Goal: Task Accomplishment & Management: Complete application form

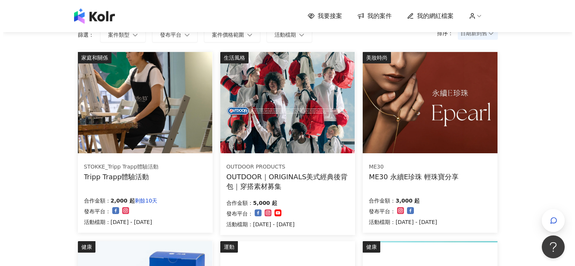
scroll to position [76, 0]
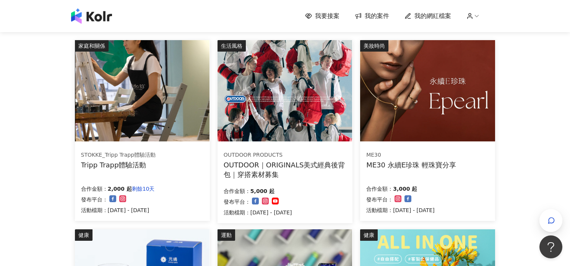
click at [130, 94] on img at bounding box center [142, 90] width 134 height 101
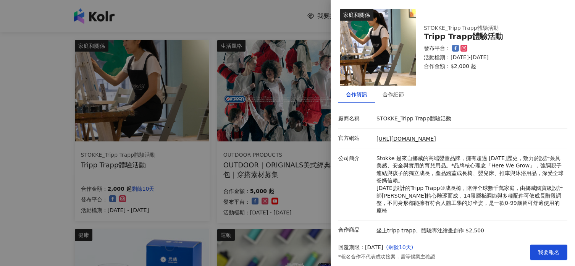
click at [25, 142] on div at bounding box center [287, 133] width 575 height 266
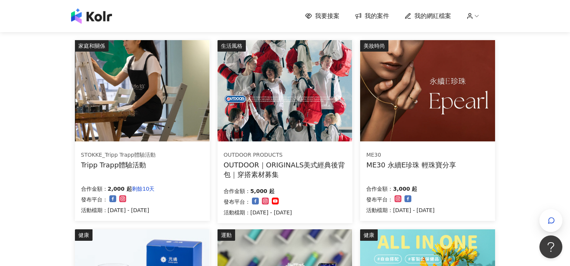
click at [390, 107] on img at bounding box center [427, 90] width 134 height 101
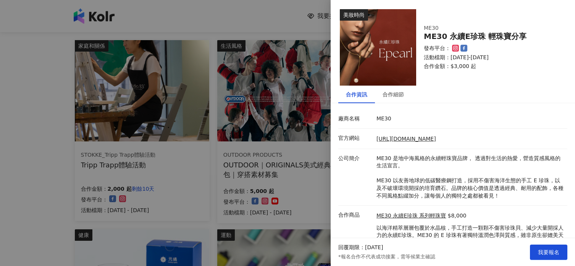
scroll to position [34, 0]
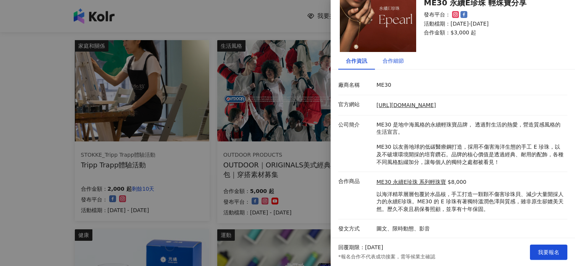
click at [400, 62] on div "合作細節" at bounding box center [393, 61] width 21 height 8
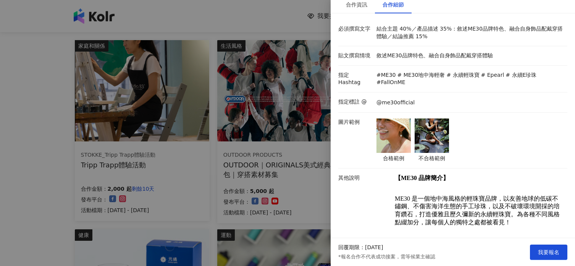
scroll to position [73, 0]
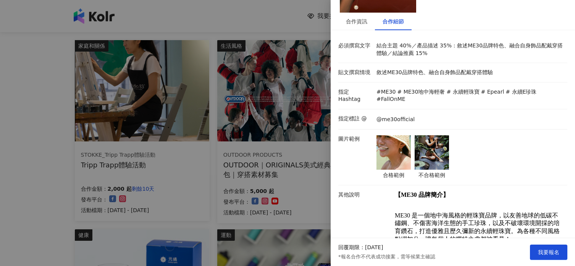
click at [389, 153] on img at bounding box center [394, 152] width 34 height 34
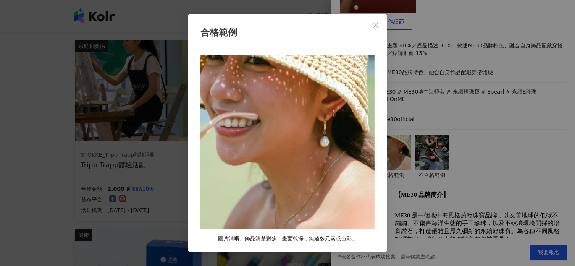
click at [363, 154] on img at bounding box center [288, 142] width 174 height 174
click at [454, 147] on div "合格範例 圖片清晰、飾品清楚對焦、畫面乾淨，無過多元素或色彩。" at bounding box center [287, 133] width 575 height 266
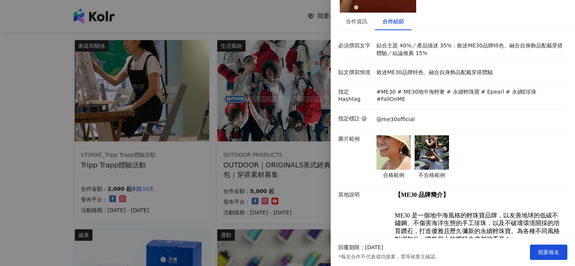
click at [436, 147] on img at bounding box center [432, 152] width 34 height 34
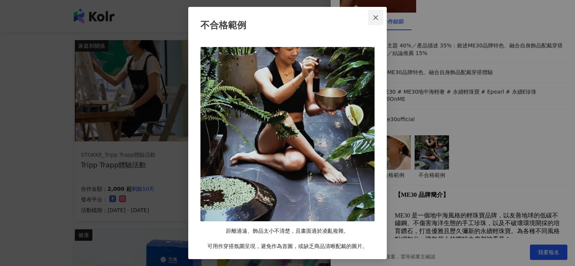
click at [375, 19] on icon "close" at bounding box center [376, 18] width 6 height 6
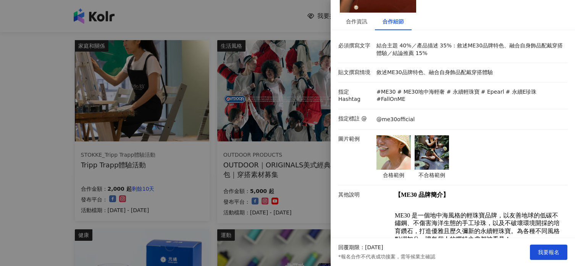
click at [515, 149] on div "合格範例 不合格範例" at bounding box center [470, 157] width 191 height 44
click at [548, 249] on span "我要報名" at bounding box center [548, 252] width 21 height 6
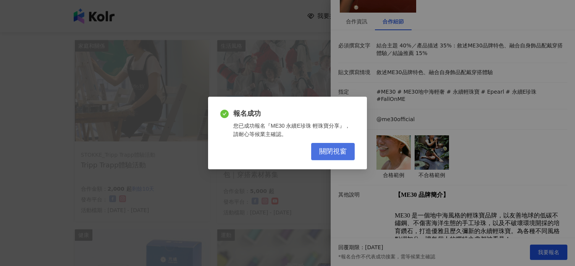
click at [336, 151] on span "關閉視窗" at bounding box center [333, 151] width 28 height 8
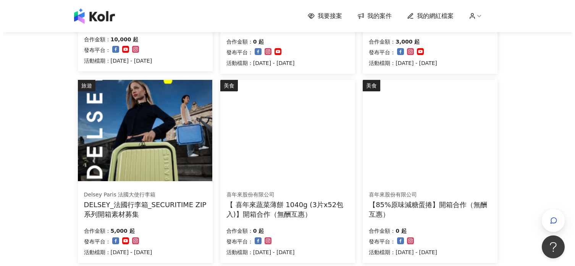
scroll to position [420, 0]
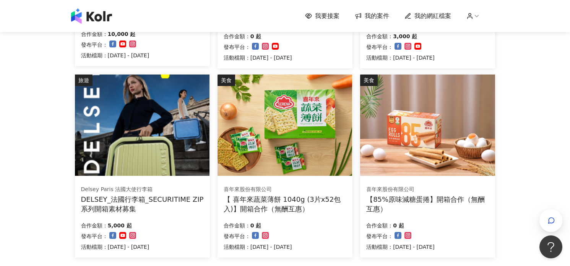
click at [154, 143] on img at bounding box center [142, 125] width 134 height 101
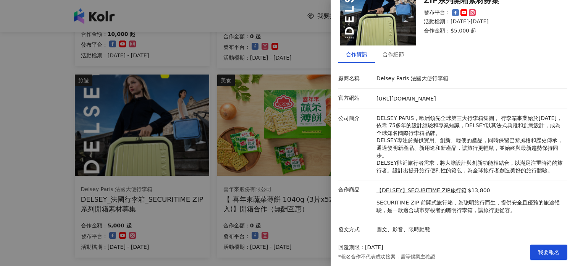
scroll to position [41, 0]
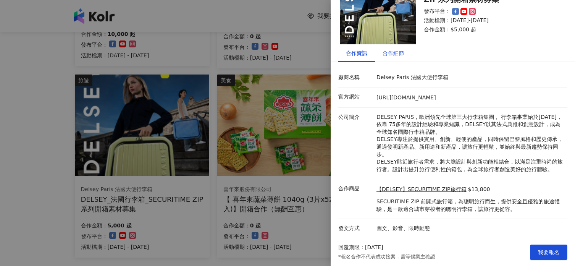
click at [393, 54] on div "合作細節" at bounding box center [393, 53] width 21 height 8
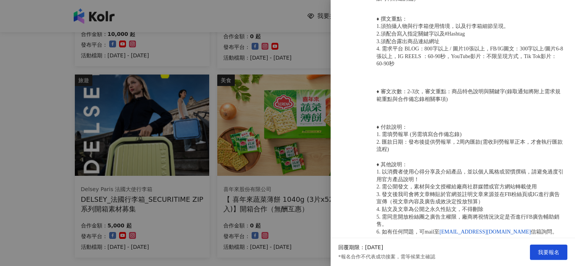
scroll to position [490, 0]
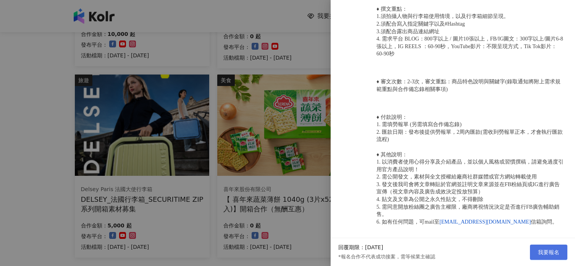
click at [541, 251] on span "我要報名" at bounding box center [548, 252] width 21 height 6
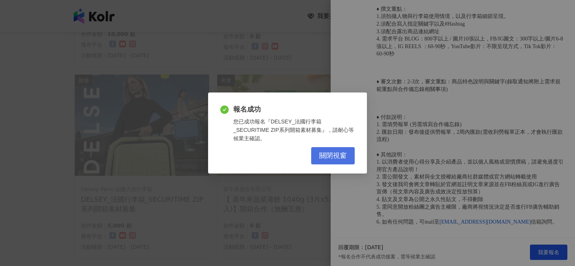
click at [326, 154] on span "關閉視窗" at bounding box center [333, 156] width 28 height 8
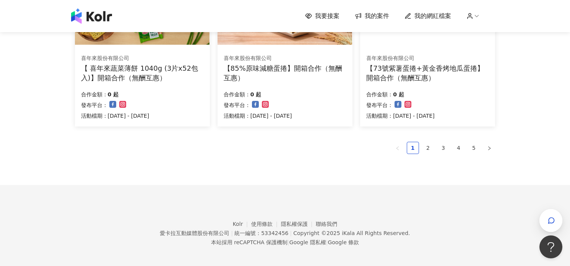
scroll to position [555, 0]
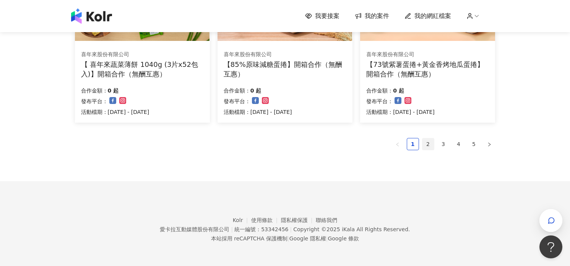
click at [433, 142] on link "2" at bounding box center [427, 143] width 11 height 11
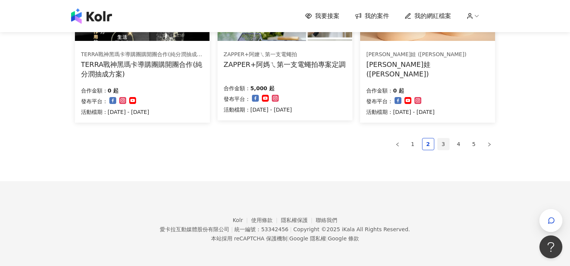
click at [444, 145] on link "3" at bounding box center [442, 143] width 11 height 11
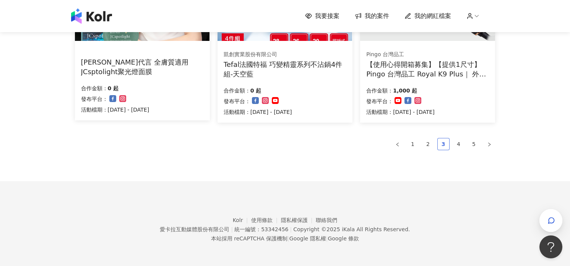
click at [442, 144] on link "3" at bounding box center [442, 143] width 11 height 11
click at [453, 145] on link "4" at bounding box center [458, 143] width 11 height 11
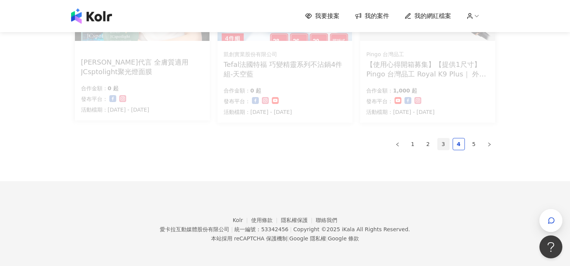
click at [444, 145] on link "3" at bounding box center [442, 143] width 11 height 11
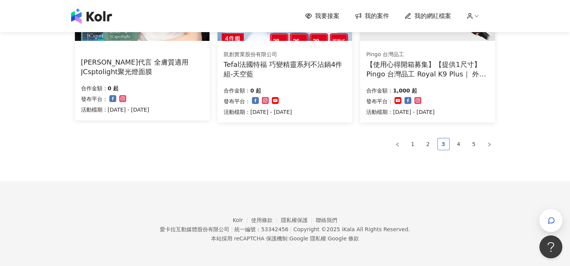
click at [444, 145] on link "3" at bounding box center [442, 143] width 11 height 11
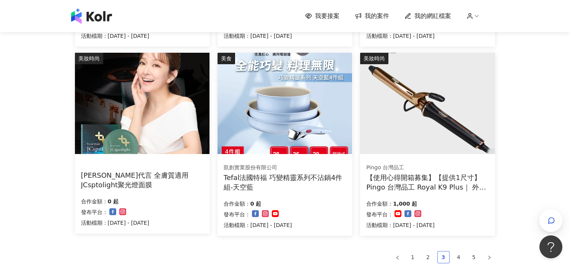
scroll to position [458, 0]
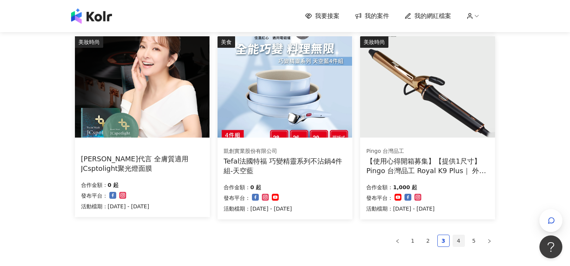
click at [458, 244] on link "4" at bounding box center [458, 240] width 11 height 11
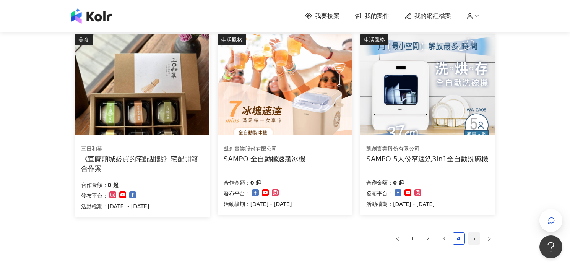
click at [472, 237] on link "5" at bounding box center [473, 238] width 11 height 11
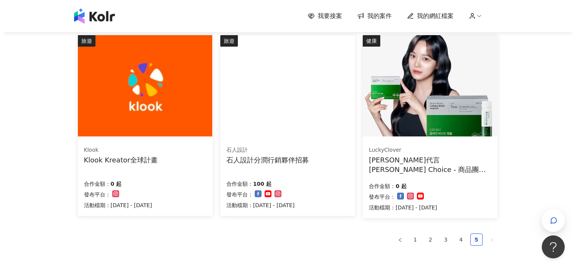
scroll to position [100, 0]
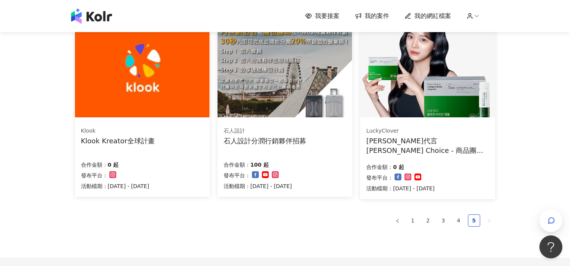
click at [128, 109] on img at bounding box center [142, 66] width 134 height 101
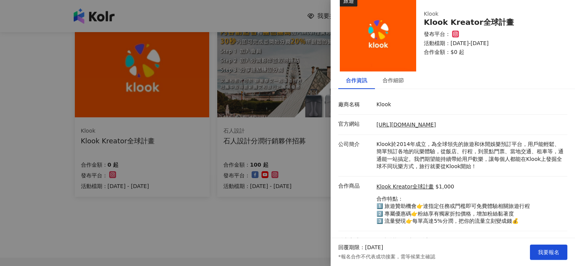
scroll to position [26, 0]
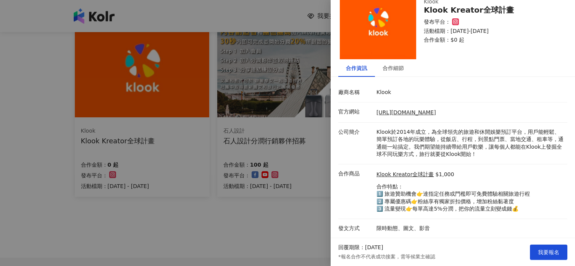
click at [239, 206] on div at bounding box center [287, 133] width 575 height 266
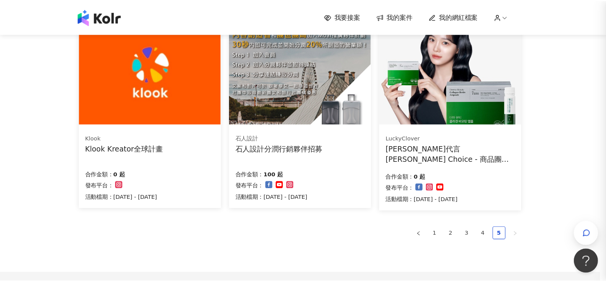
scroll to position [0, 0]
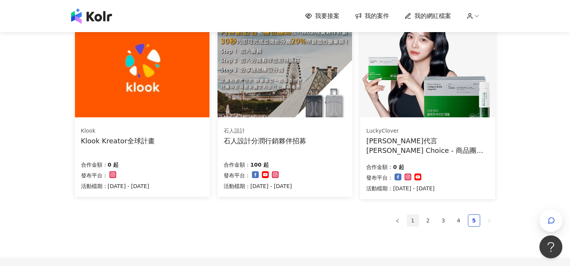
click at [411, 220] on link "1" at bounding box center [412, 220] width 11 height 11
